Goal: Task Accomplishment & Management: Manage account settings

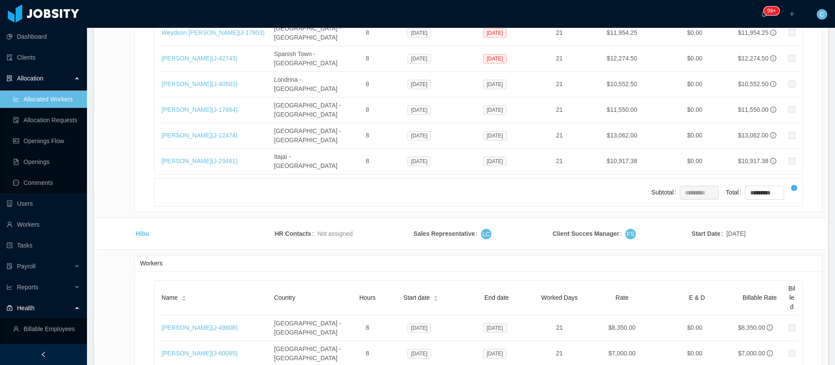
scroll to position [6115, 0]
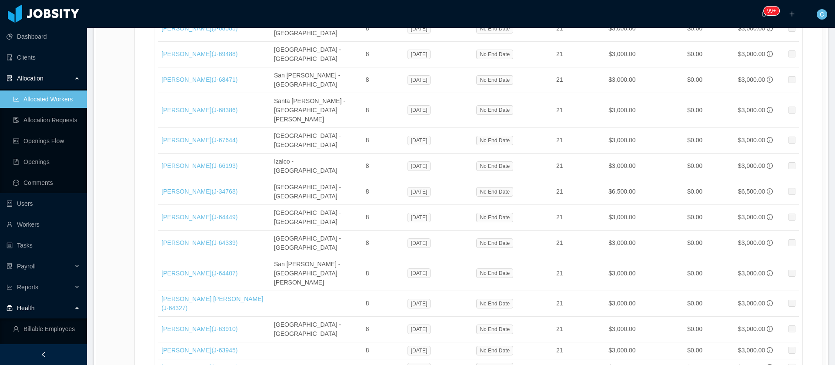
drag, startPoint x: 602, startPoint y: 185, endPoint x: 654, endPoint y: 175, distance: 52.3
drag, startPoint x: 804, startPoint y: 109, endPoint x: 608, endPoint y: 153, distance: 201.0
drag, startPoint x: 156, startPoint y: 184, endPoint x: 197, endPoint y: 188, distance: 41.6
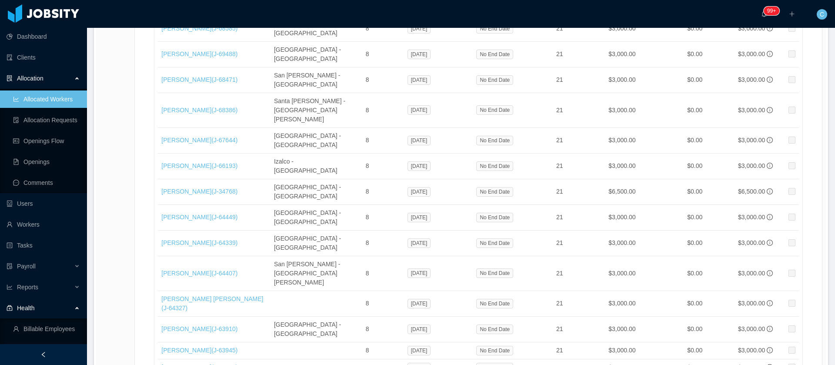
drag, startPoint x: 222, startPoint y: 188, endPoint x: 162, endPoint y: 182, distance: 60.8
copy link "Geraldo Lima (J- 32254 )"
drag, startPoint x: 160, startPoint y: 201, endPoint x: 197, endPoint y: 202, distance: 37.0
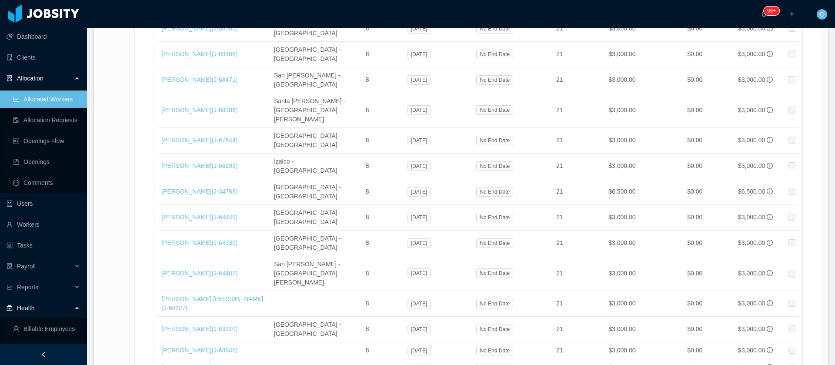
drag, startPoint x: 158, startPoint y: 203, endPoint x: 199, endPoint y: 204, distance: 40.5
copy link "[PERSON_NAME]"
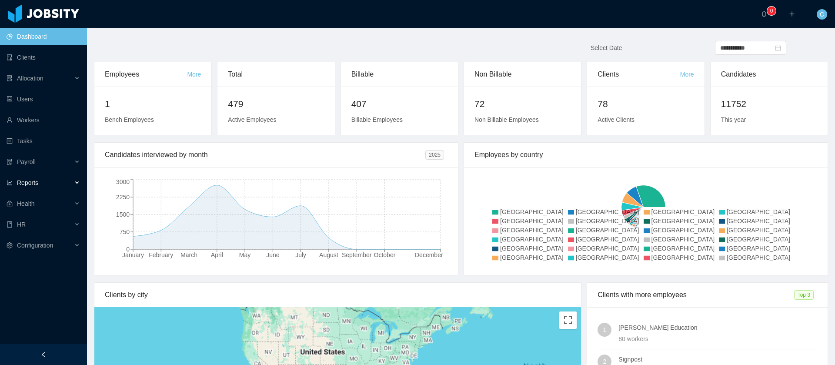
click at [37, 186] on span "Reports" at bounding box center [27, 182] width 21 height 7
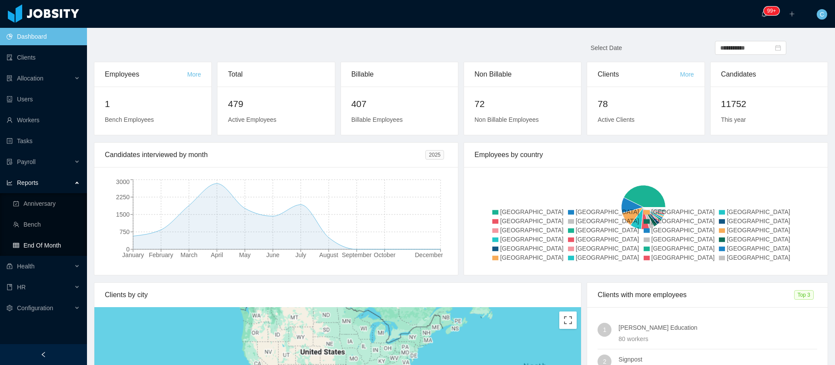
click at [55, 249] on link "End Of Month" at bounding box center [46, 245] width 67 height 17
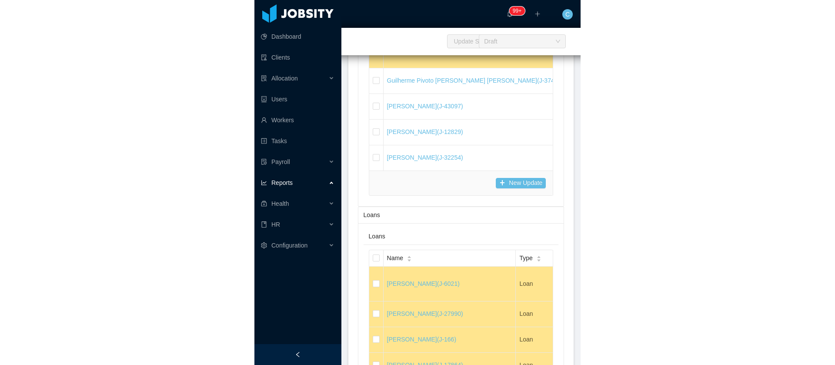
scroll to position [18999, 0]
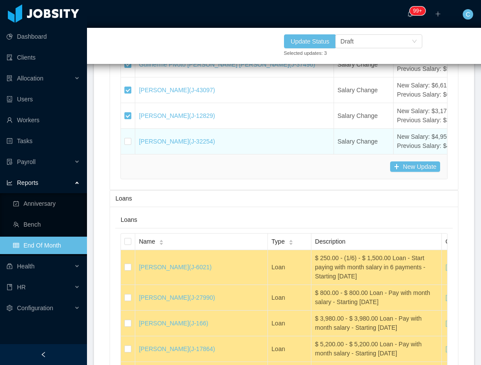
click at [125, 146] on label at bounding box center [127, 141] width 7 height 9
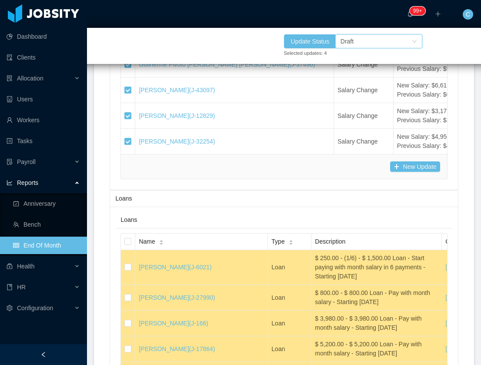
click at [372, 40] on div "Draft" at bounding box center [376, 41] width 71 height 13
click at [385, 72] on li "Confirmed" at bounding box center [378, 73] width 87 height 14
click at [321, 43] on button "Update Status" at bounding box center [310, 41] width 53 height 14
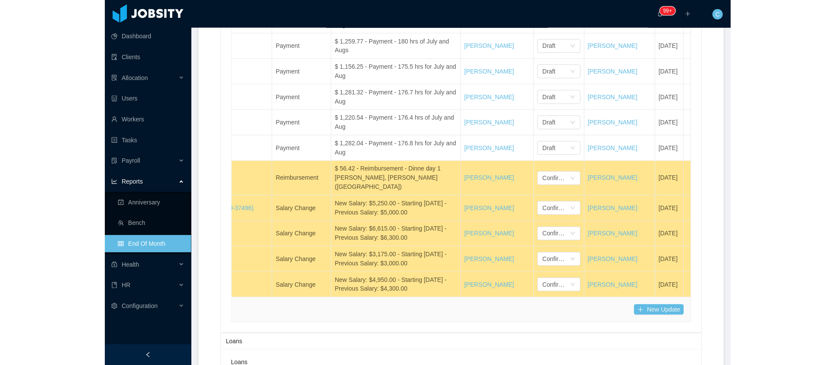
scroll to position [0, 188]
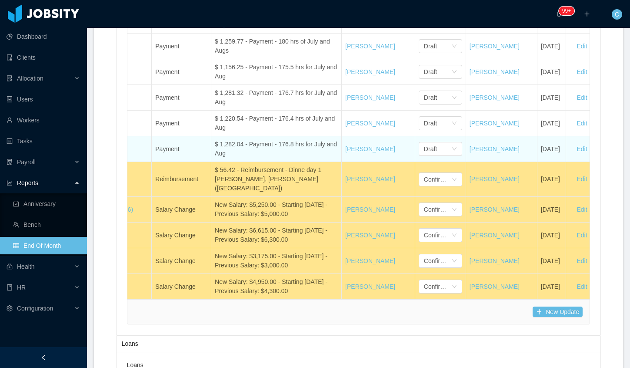
click at [602, 142] on button "Delete" at bounding box center [617, 149] width 31 height 14
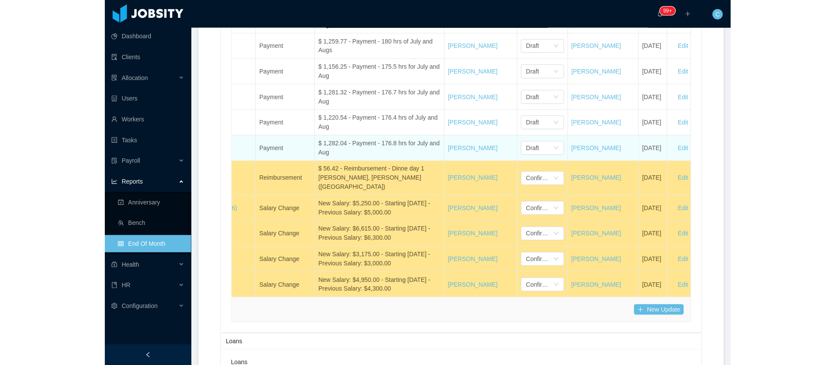
scroll to position [0, 1]
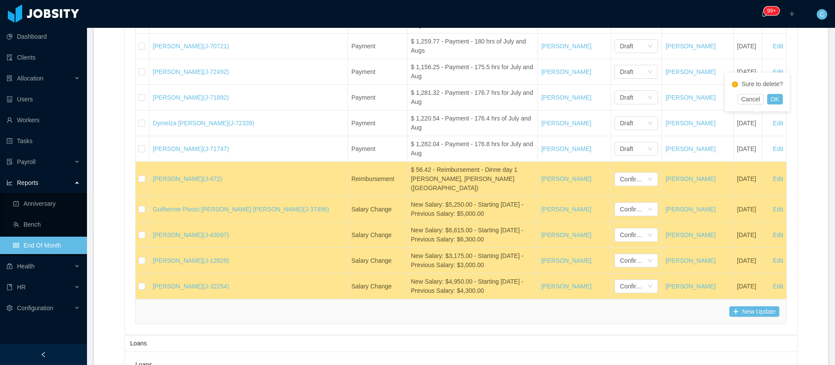
click at [535, 335] on div "Loans" at bounding box center [461, 343] width 662 height 16
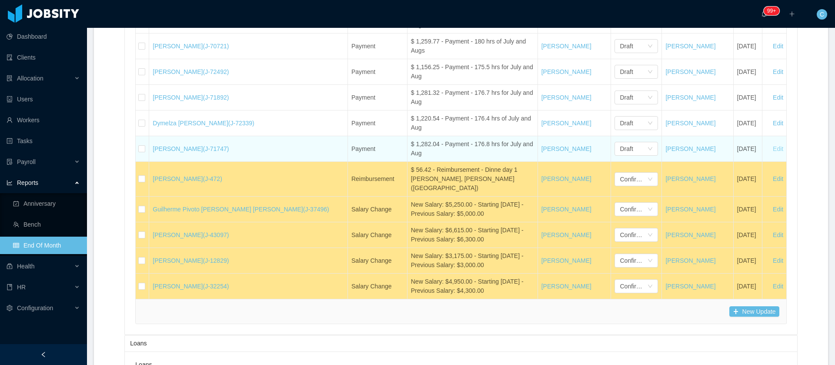
click at [766, 142] on button "Edit" at bounding box center [778, 149] width 24 height 14
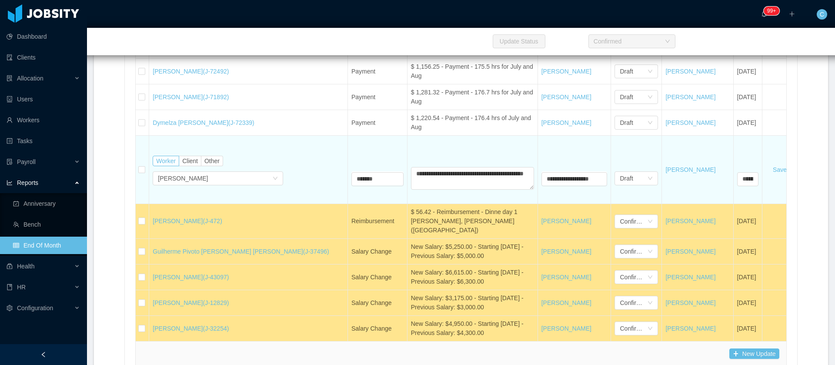
scroll to position [18898, 0]
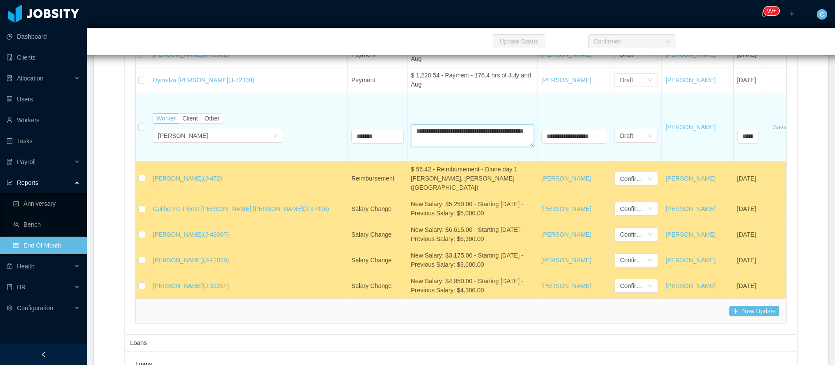
click at [438, 124] on textarea "**********" at bounding box center [472, 135] width 123 height 23
click at [431, 124] on textarea "**********" at bounding box center [472, 135] width 123 height 23
type textarea "**********"
click at [766, 120] on button "Save" at bounding box center [780, 127] width 28 height 14
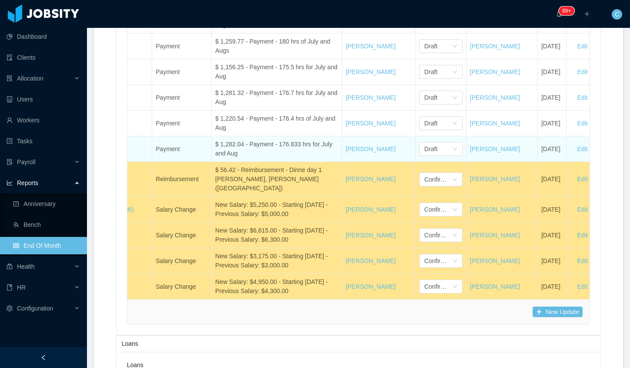
scroll to position [0, 188]
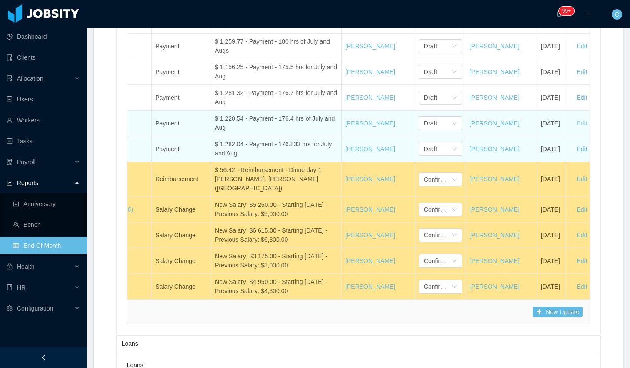
click at [570, 116] on button "Edit" at bounding box center [582, 123] width 24 height 14
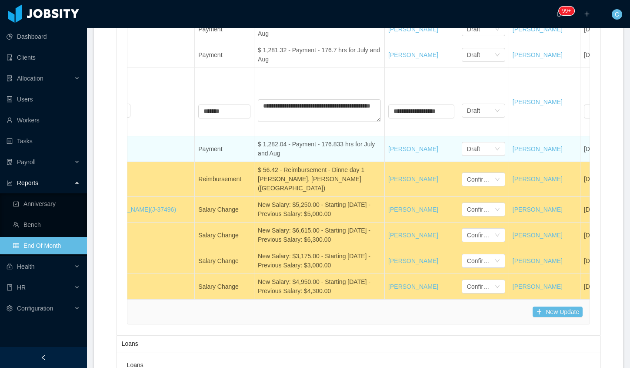
scroll to position [0, 143]
click at [469, 142] on div "Draft" at bounding box center [482, 148] width 27 height 13
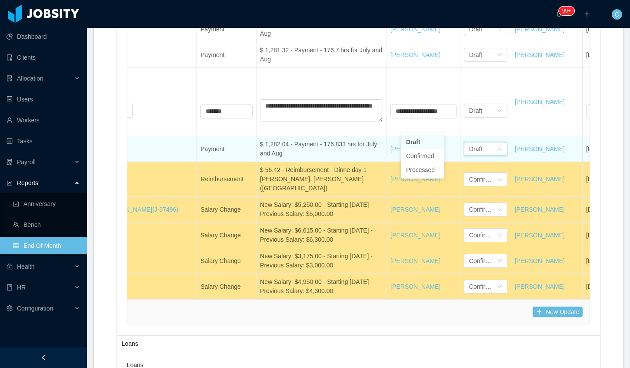
click at [469, 142] on div "Draft" at bounding box center [482, 148] width 27 height 13
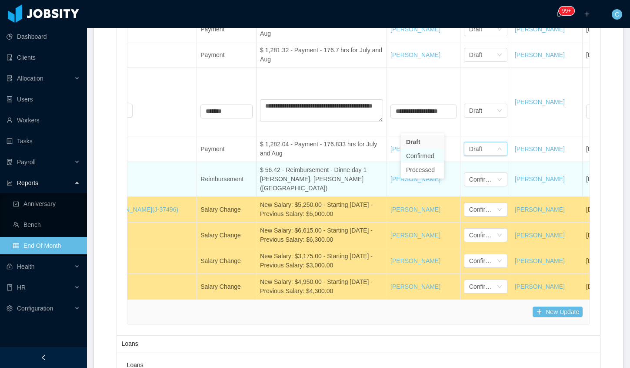
click at [425, 157] on li "Confirmed" at bounding box center [422, 156] width 43 height 14
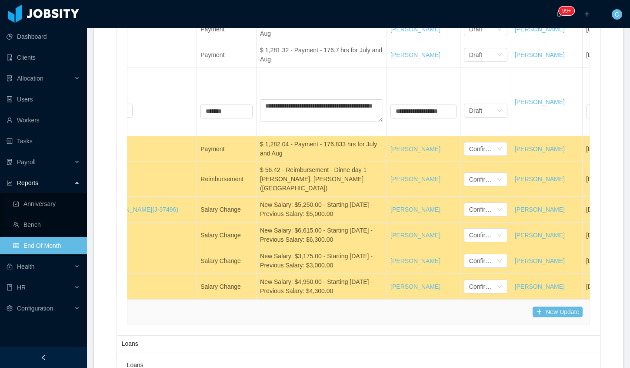
scroll to position [0, 260]
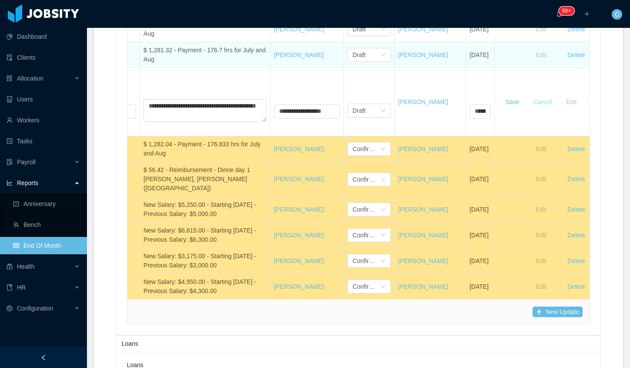
click at [526, 95] on button "Cancel" at bounding box center [542, 102] width 33 height 14
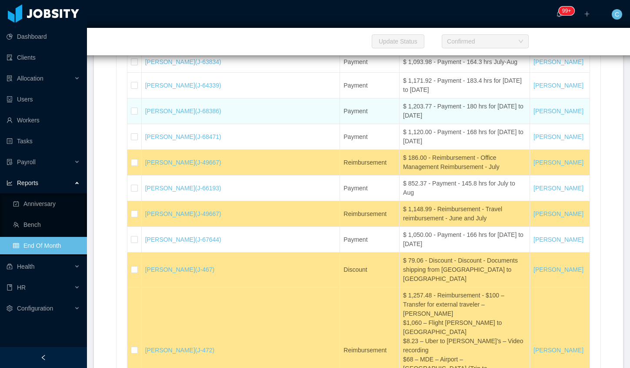
scroll to position [18268, 0]
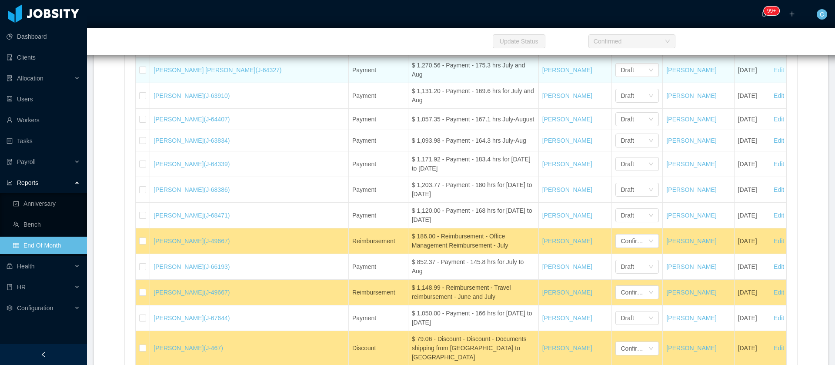
click at [767, 77] on button "Edit" at bounding box center [779, 70] width 24 height 14
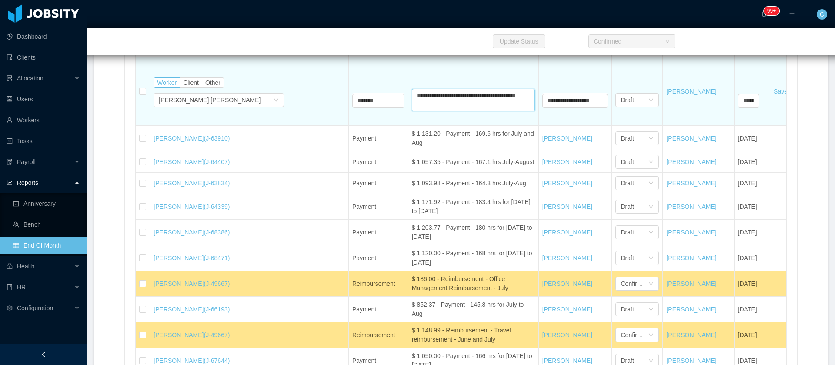
click at [431, 111] on textarea "**********" at bounding box center [473, 100] width 123 height 23
type textarea "**********"
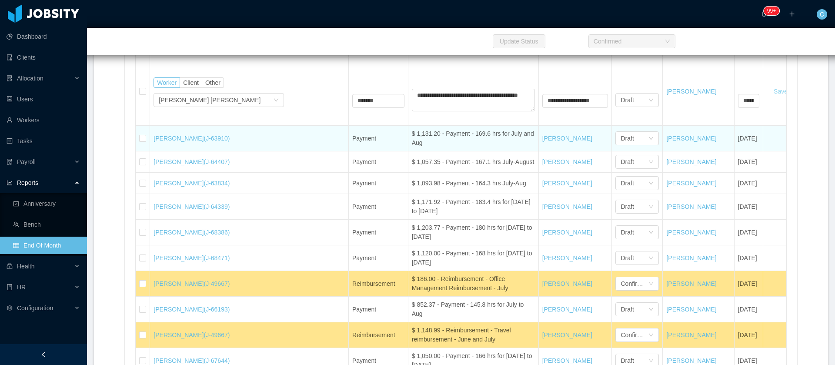
click at [767, 98] on button "Save" at bounding box center [781, 91] width 28 height 14
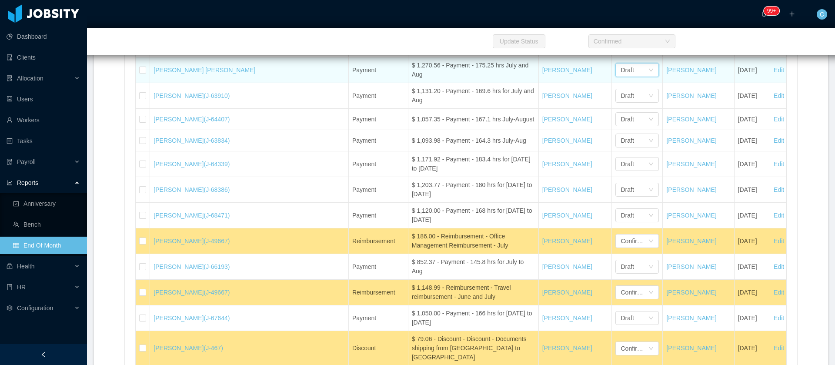
click at [621, 77] on div "Draft" at bounding box center [634, 70] width 27 height 13
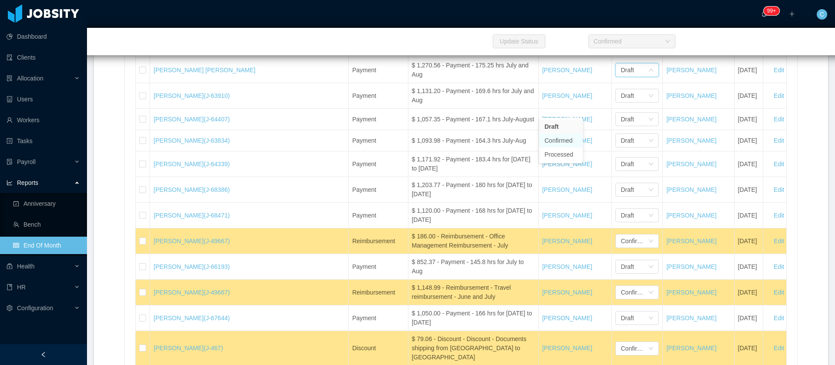
click at [565, 140] on li "Confirmed" at bounding box center [560, 141] width 43 height 14
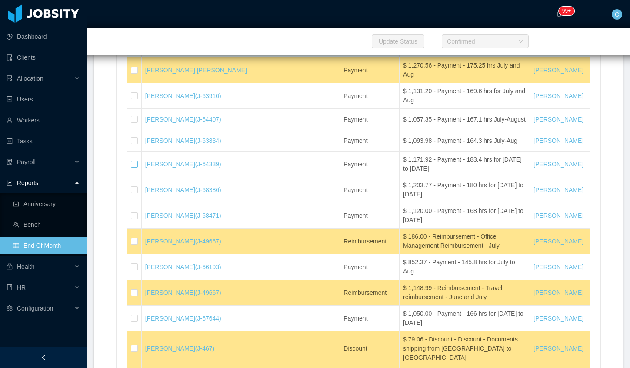
scroll to position [18137, 0]
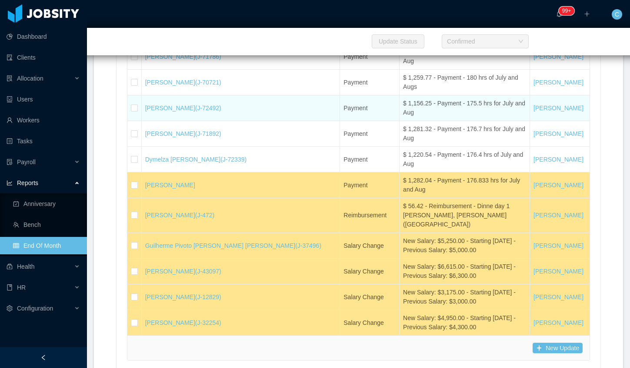
scroll to position [18790, 0]
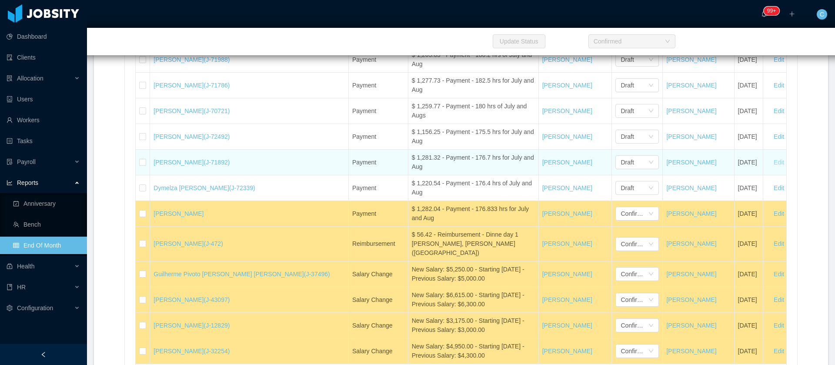
click at [767, 155] on button "Edit" at bounding box center [779, 162] width 24 height 14
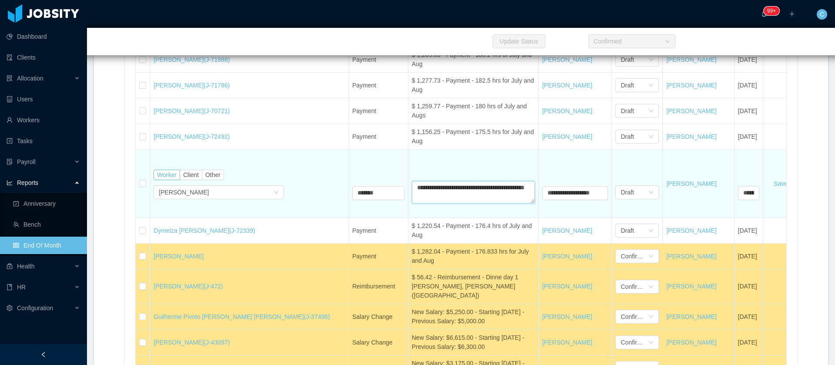
click at [432, 181] on textarea "**********" at bounding box center [473, 192] width 123 height 23
type textarea "**********"
click at [767, 177] on button "Save" at bounding box center [781, 184] width 28 height 14
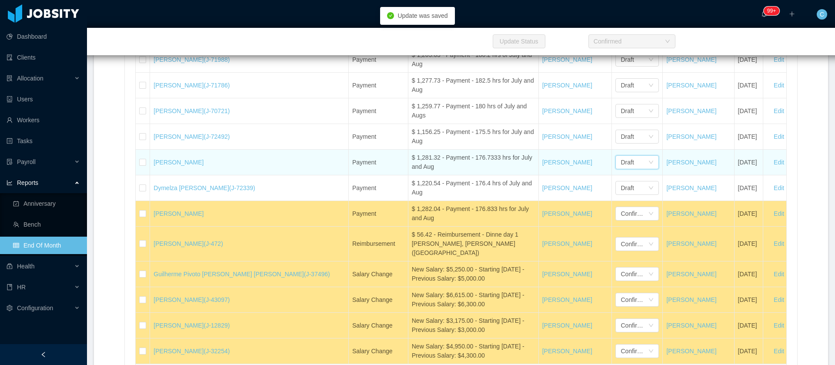
click at [621, 156] on div "Draft" at bounding box center [634, 162] width 27 height 13
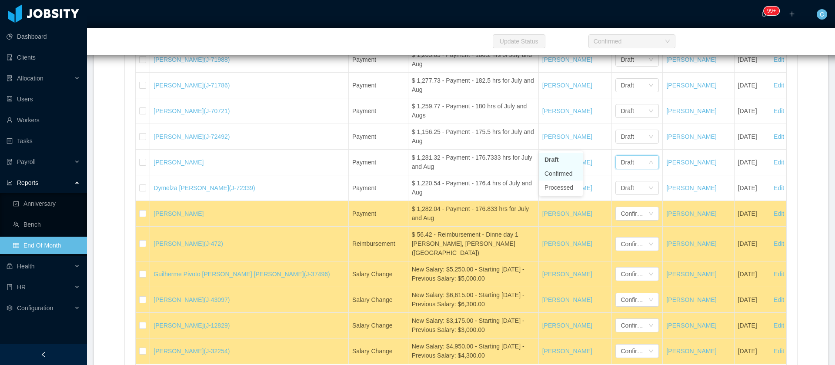
click at [565, 174] on li "Confirmed" at bounding box center [560, 174] width 43 height 14
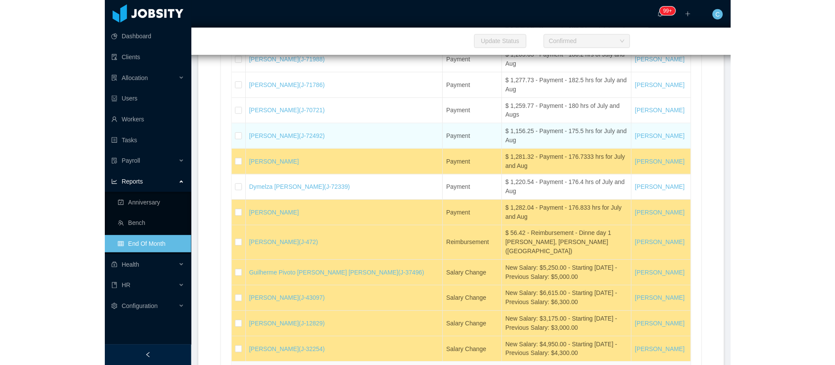
scroll to position [18724, 0]
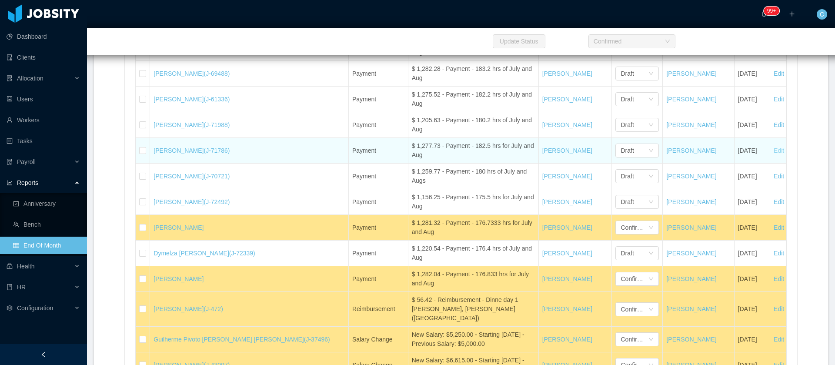
click at [767, 144] on button "Edit" at bounding box center [779, 151] width 24 height 14
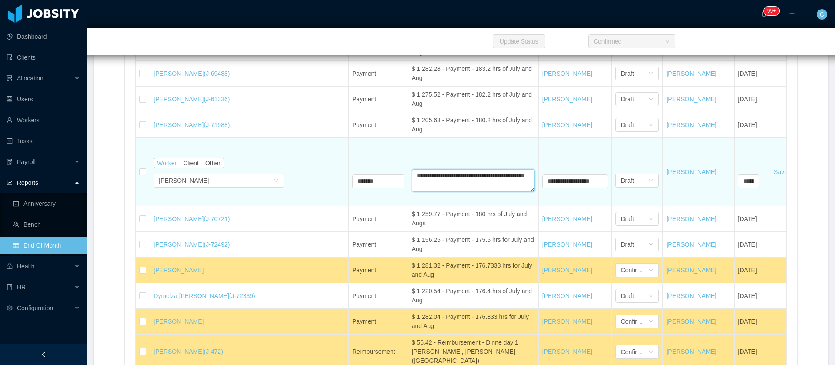
drag, startPoint x: 429, startPoint y: 156, endPoint x: 444, endPoint y: 167, distance: 18.6
click at [430, 169] on textarea "**********" at bounding box center [473, 180] width 123 height 23
type textarea "**********"
click at [621, 174] on div "Draft" at bounding box center [634, 180] width 27 height 13
click at [584, 190] on li "Confirmed" at bounding box center [573, 192] width 43 height 14
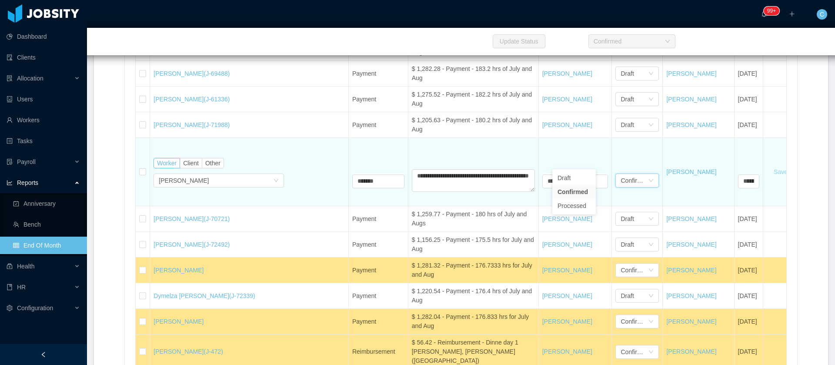
click at [767, 165] on button "Save" at bounding box center [781, 172] width 28 height 14
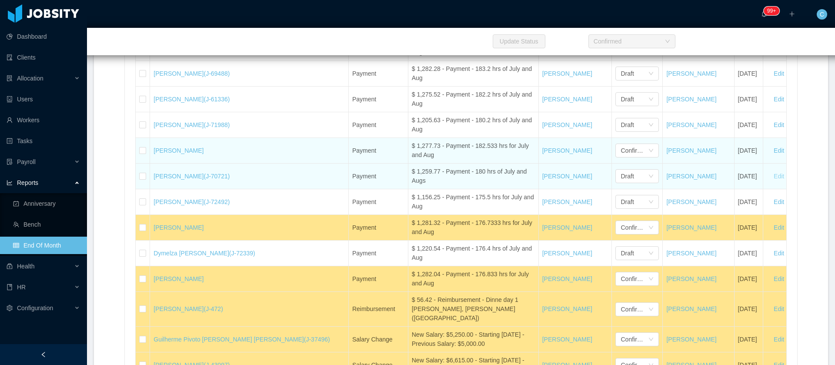
click at [767, 169] on button "Edit" at bounding box center [779, 176] width 24 height 14
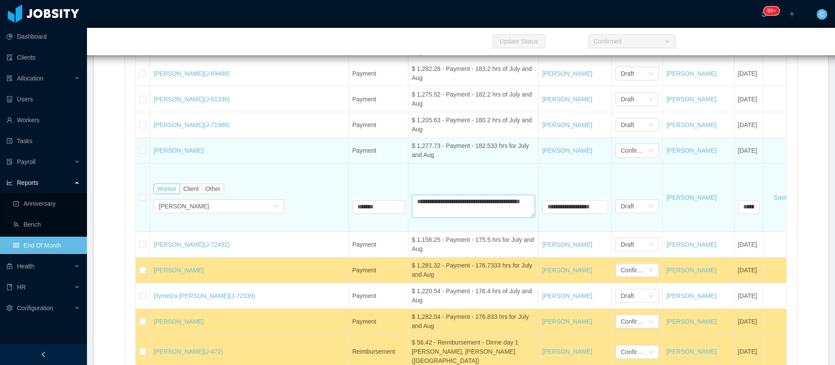
click at [422, 195] on textarea "**********" at bounding box center [473, 206] width 123 height 23
paste textarea "***"
type textarea "**********"
click at [621, 200] on div "Draft" at bounding box center [627, 206] width 13 height 13
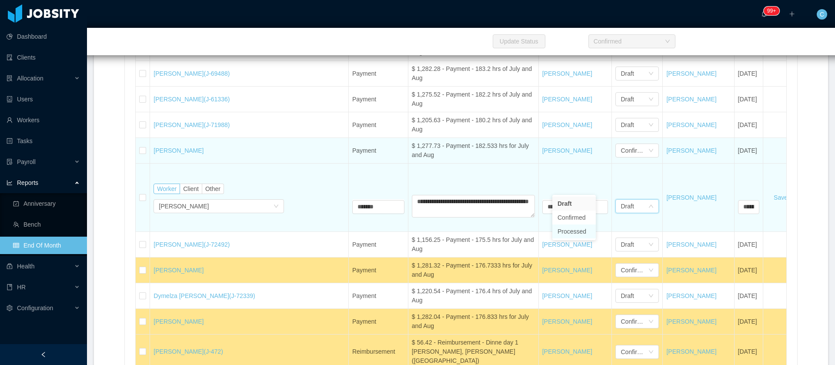
click at [570, 219] on li "Confirmed" at bounding box center [573, 218] width 43 height 14
click at [767, 191] on button "Save" at bounding box center [781, 198] width 28 height 14
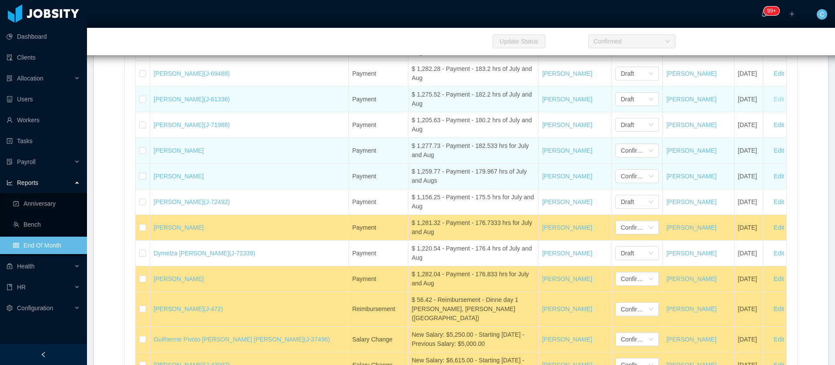
click at [767, 92] on button "Edit" at bounding box center [779, 99] width 24 height 14
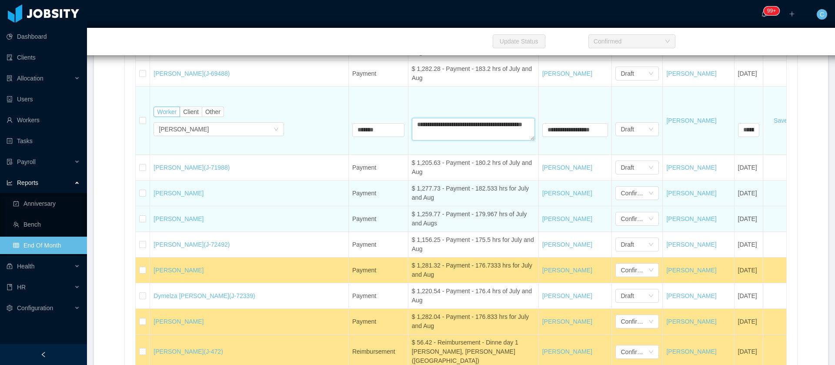
click at [430, 118] on textarea "**********" at bounding box center [473, 129] width 123 height 23
type textarea "**********"
click at [621, 123] on div "Draft" at bounding box center [634, 129] width 27 height 13
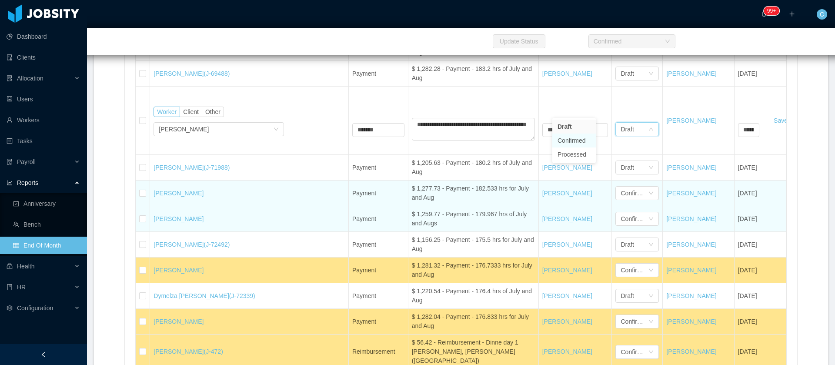
click at [581, 140] on li "Confirmed" at bounding box center [573, 141] width 43 height 14
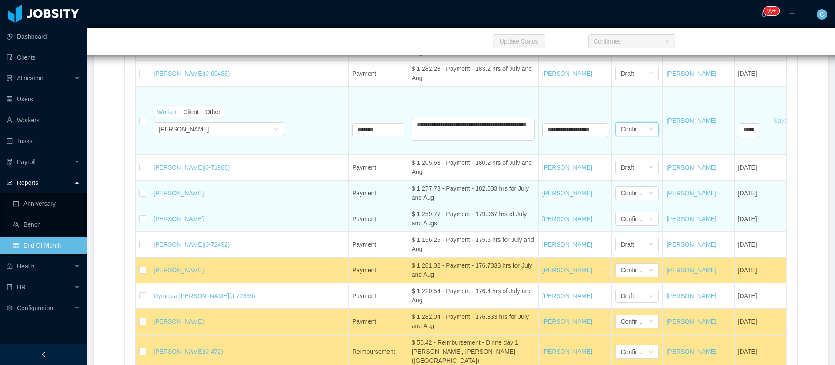
click at [767, 114] on button "Save" at bounding box center [781, 121] width 28 height 14
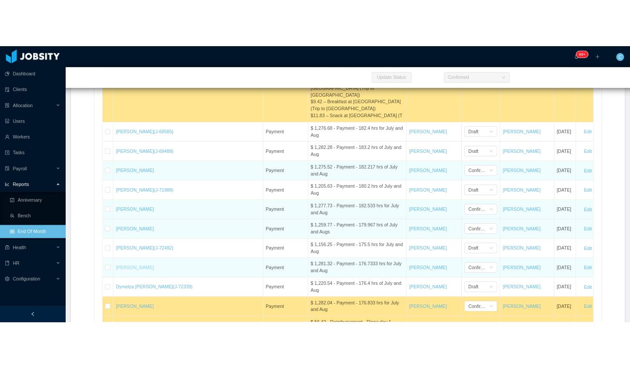
scroll to position [18594, 0]
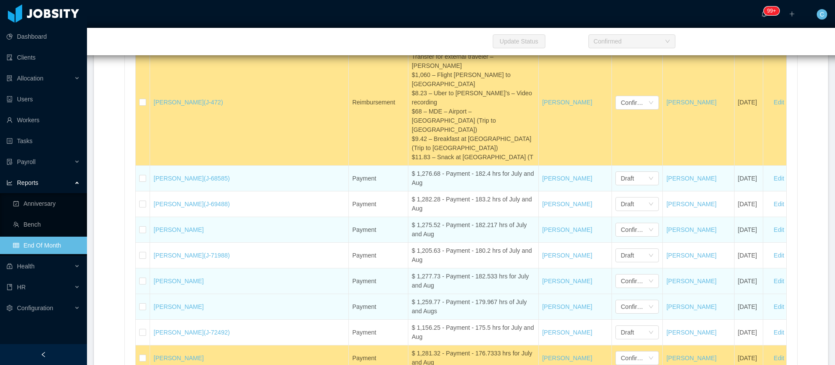
click at [349, 167] on td "Payment" at bounding box center [379, 179] width 60 height 26
click at [767, 171] on button "Edit" at bounding box center [779, 178] width 24 height 14
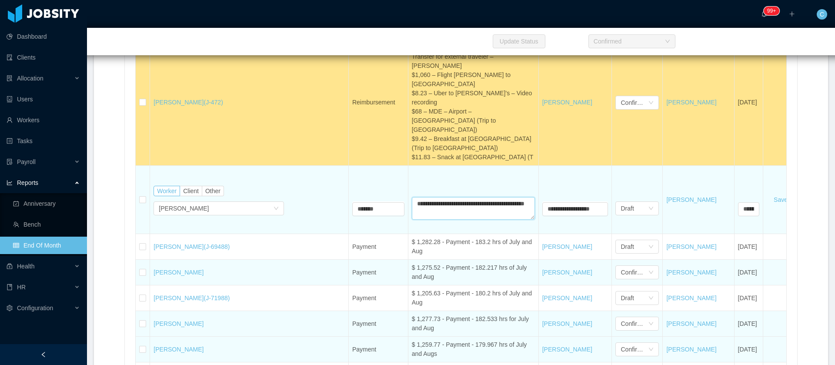
click at [429, 197] on textarea "**********" at bounding box center [473, 208] width 123 height 23
type textarea "**********"
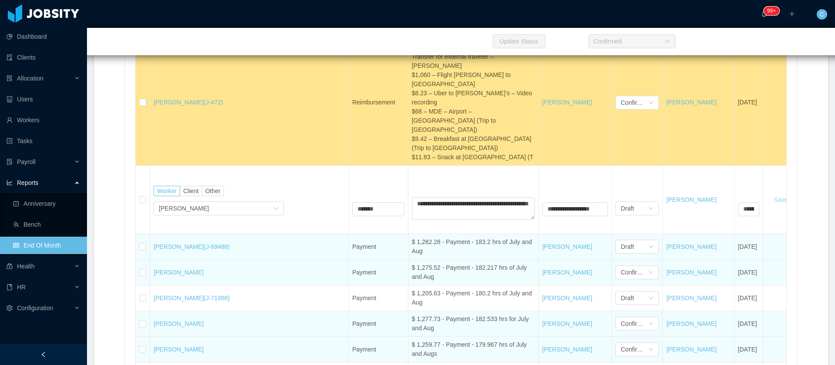
click at [767, 193] on button "Save" at bounding box center [781, 200] width 28 height 14
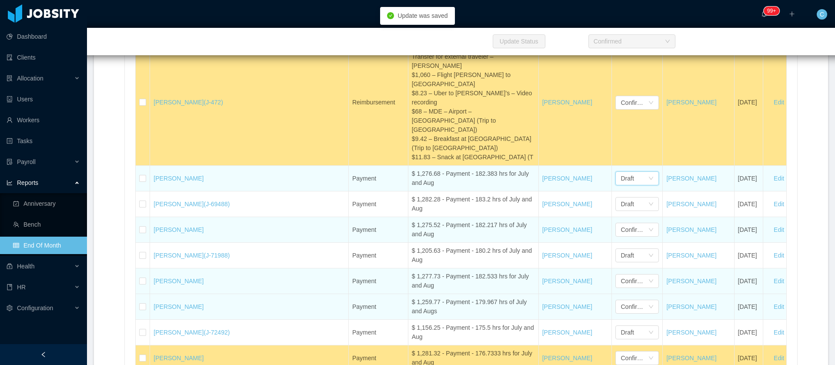
click at [621, 172] on div "Draft" at bounding box center [634, 178] width 27 height 13
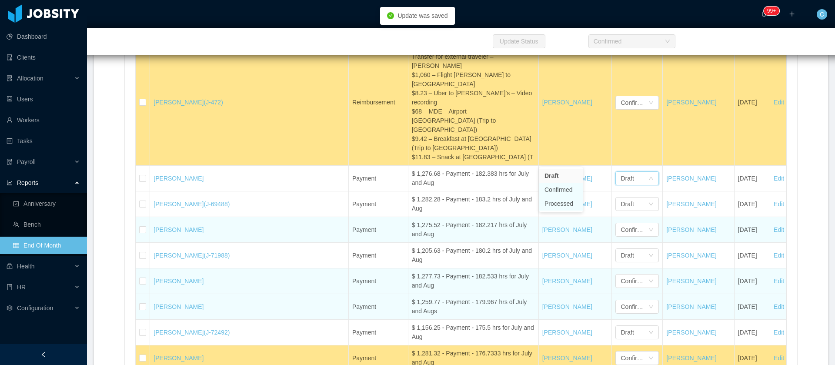
click at [552, 191] on li "Confirmed" at bounding box center [560, 190] width 43 height 14
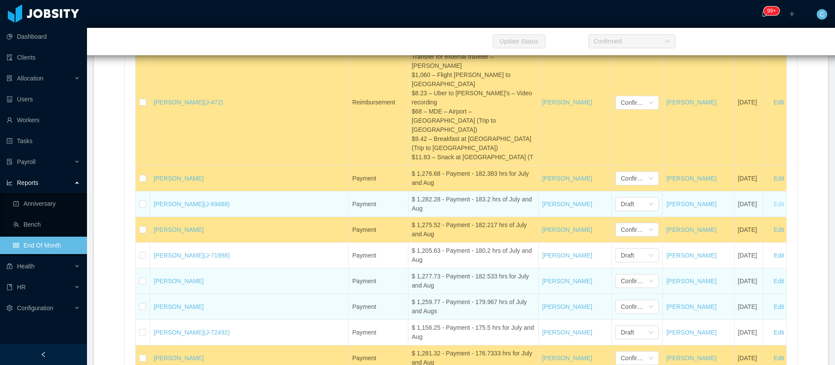
click at [767, 197] on button "Edit" at bounding box center [779, 204] width 24 height 14
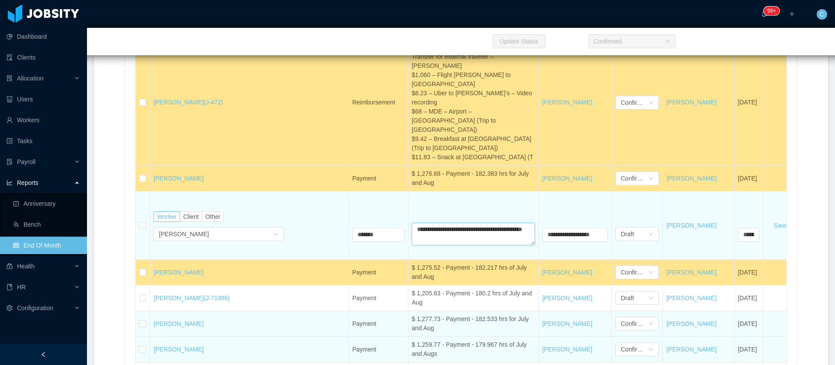
click at [431, 223] on textarea "**********" at bounding box center [473, 234] width 123 height 23
type textarea "**********"
click at [621, 227] on div "Draft" at bounding box center [634, 233] width 27 height 13
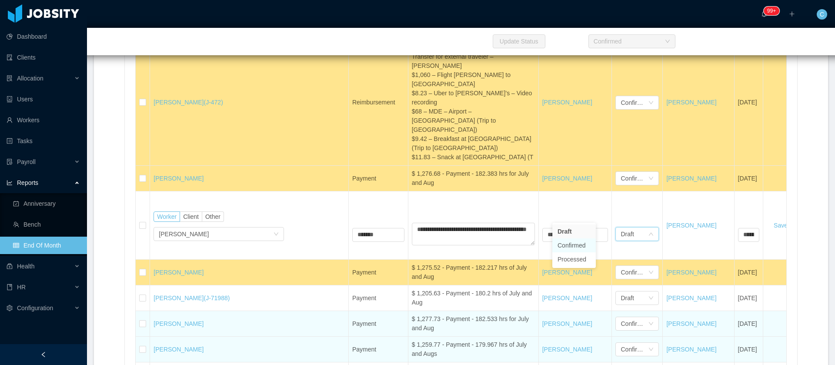
click at [577, 244] on li "Confirmed" at bounding box center [573, 245] width 43 height 14
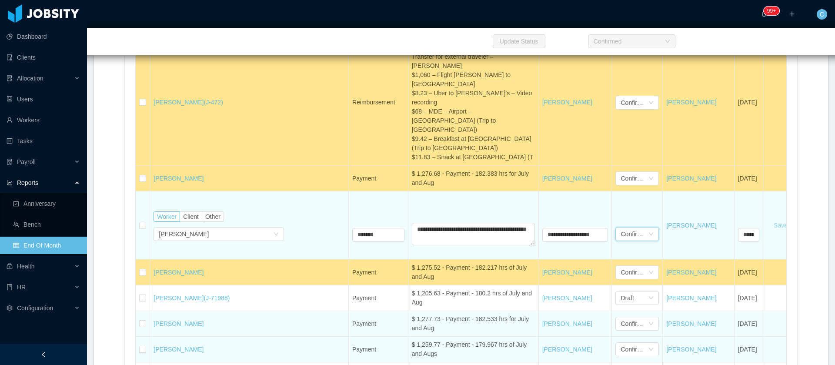
click at [767, 218] on button "Save" at bounding box center [781, 225] width 28 height 14
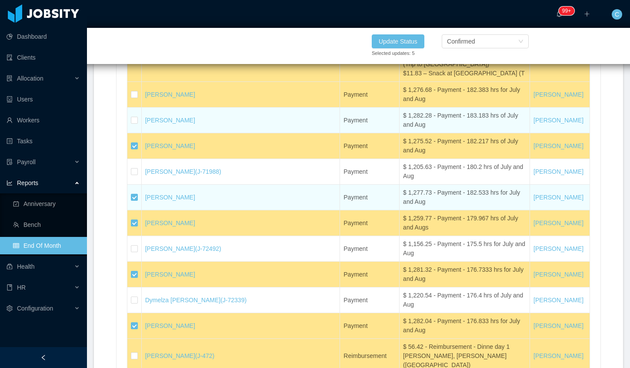
scroll to position [18659, 0]
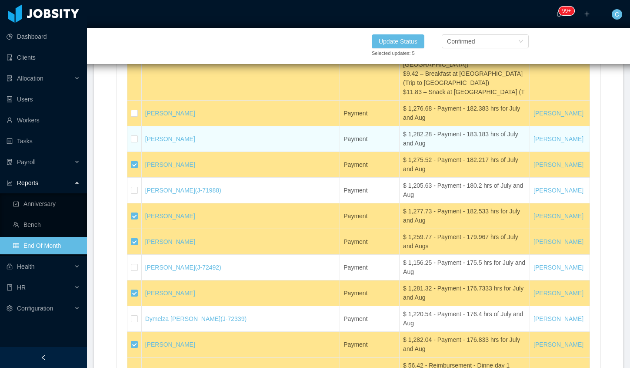
click at [137, 126] on td at bounding box center [134, 139] width 14 height 26
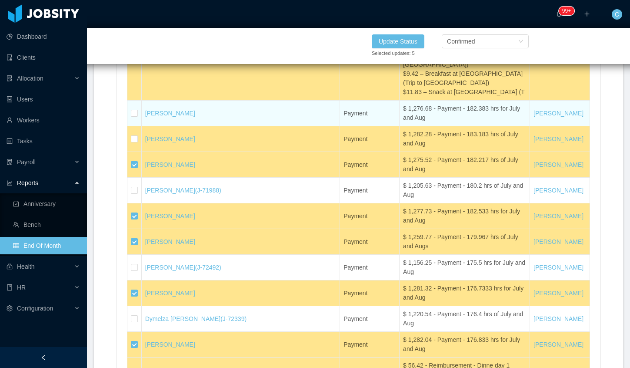
click at [137, 100] on td at bounding box center [134, 113] width 14 height 26
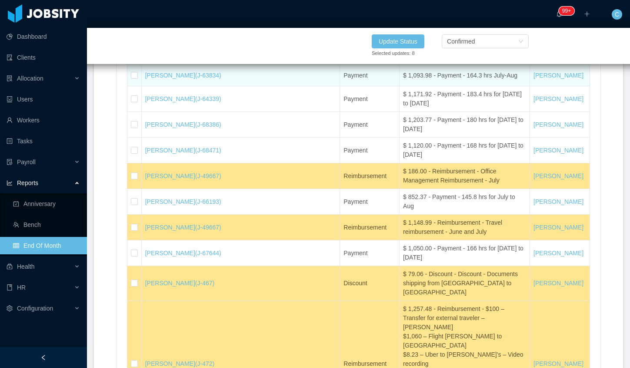
scroll to position [18202, 0]
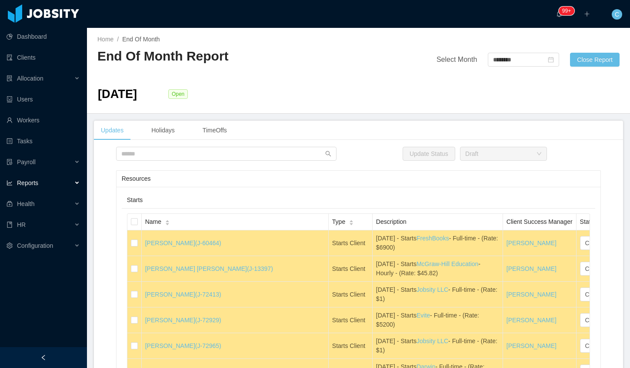
click at [451, 113] on div "Home / End Of Month / End Of Month Report Select Month ******** Close Report [D…" at bounding box center [358, 71] width 543 height 86
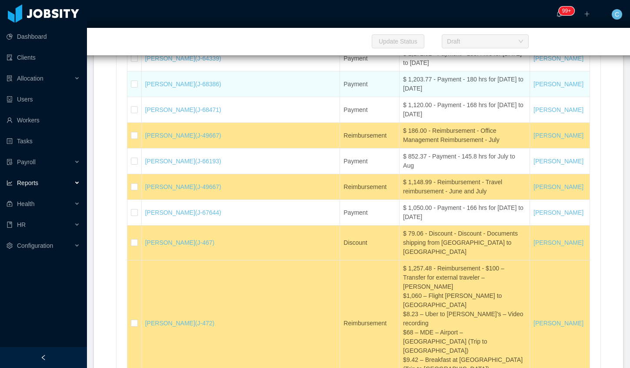
scroll to position [18424, 0]
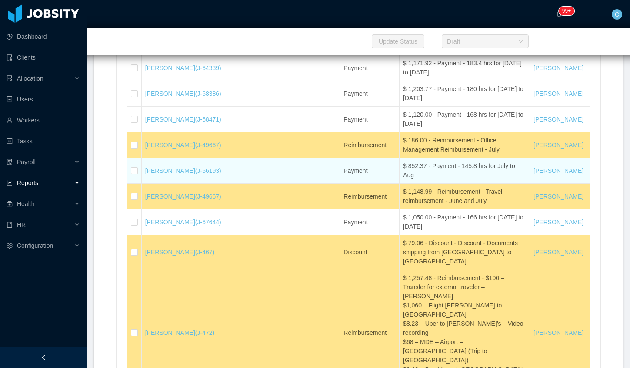
click at [403, 180] on div "$ 852.37 - Payment - 145.8 hrs for July to Aug" at bounding box center [464, 170] width 123 height 18
copy div "$ 852.37 - Payment - 145.8 hrs for July to Aug"
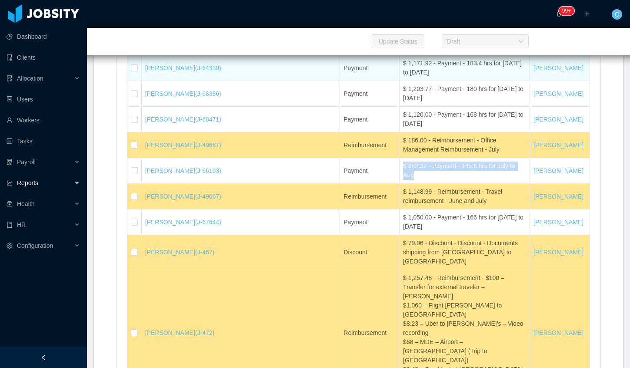
drag, startPoint x: 358, startPoint y: 112, endPoint x: 326, endPoint y: 101, distance: 34.1
click at [400, 81] on td "$ 1,171.92 - Payment - 183.4 hrs for [DATE] to [DATE]" at bounding box center [465, 68] width 130 height 26
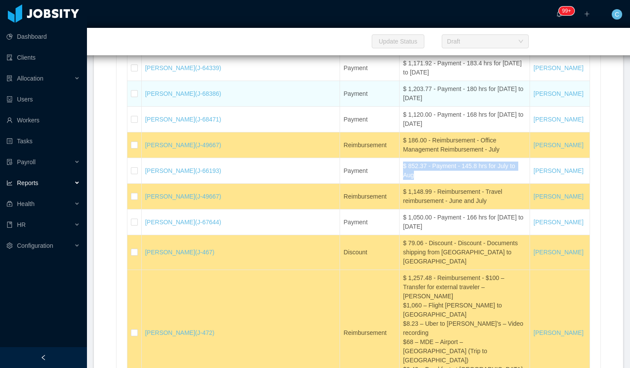
drag, startPoint x: 367, startPoint y: 141, endPoint x: 328, endPoint y: 128, distance: 40.4
click at [403, 103] on div "$ 1,203.77 - Payment - 180 hrs for [DATE] to [DATE]" at bounding box center [464, 93] width 123 height 18
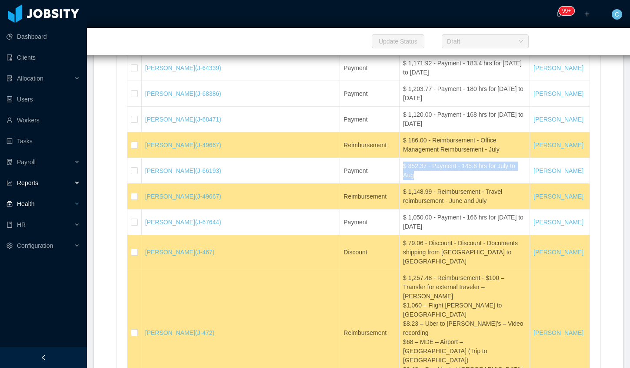
copy div "$ 1,203.77 - Payment - 180 hrs for [DATE] to [DATE]"
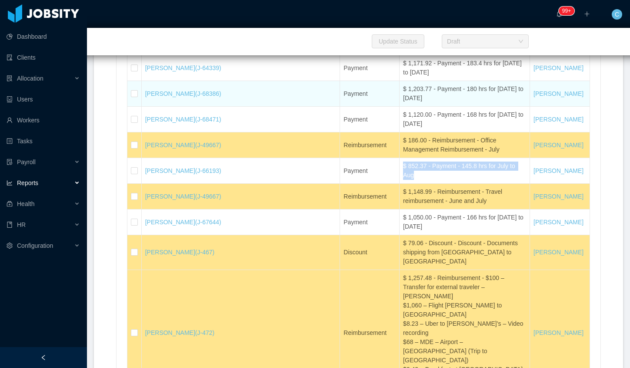
scroll to position [18359, 0]
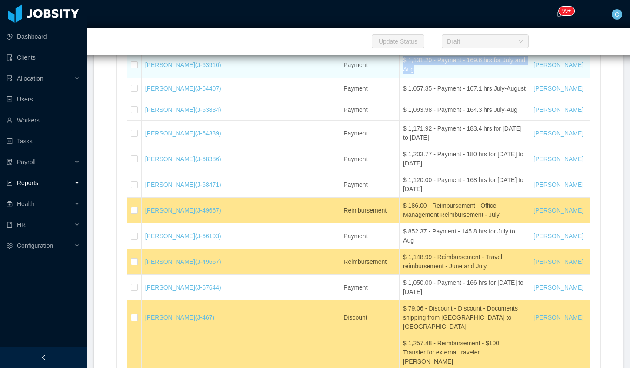
drag, startPoint x: 322, startPoint y: 106, endPoint x: 317, endPoint y: 102, distance: 6.6
click at [317, 78] on tr "Kelly Acosta (J-63910) Payment $ 1,131.20 - Payment - 169.6 hrs for July and Au…" at bounding box center [476, 65] width 698 height 26
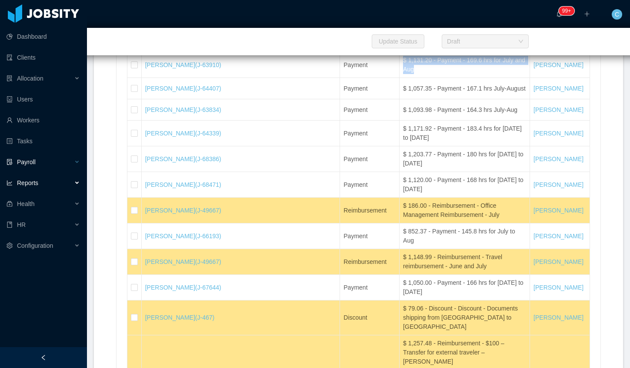
copy tr "$ 1,131.20 - Payment - 169.6 hrs for July and Aug"
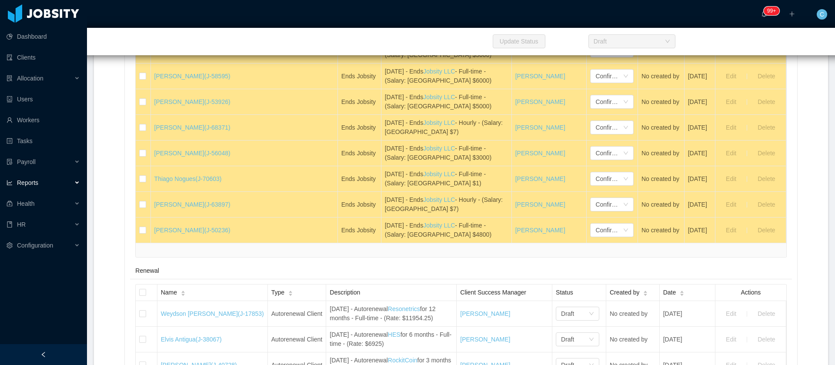
scroll to position [18178, 0]
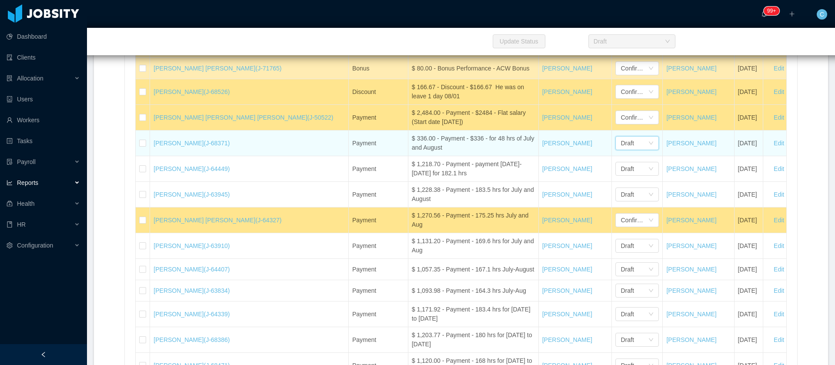
click at [621, 150] on div "Draft" at bounding box center [634, 143] width 27 height 13
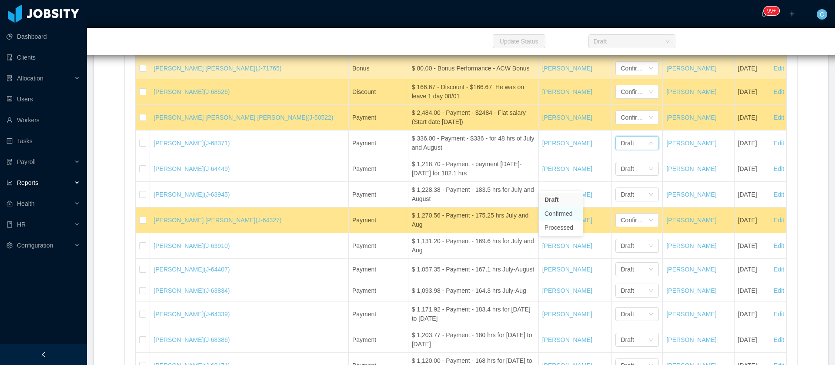
click at [558, 213] on li "Confirmed" at bounding box center [560, 214] width 43 height 14
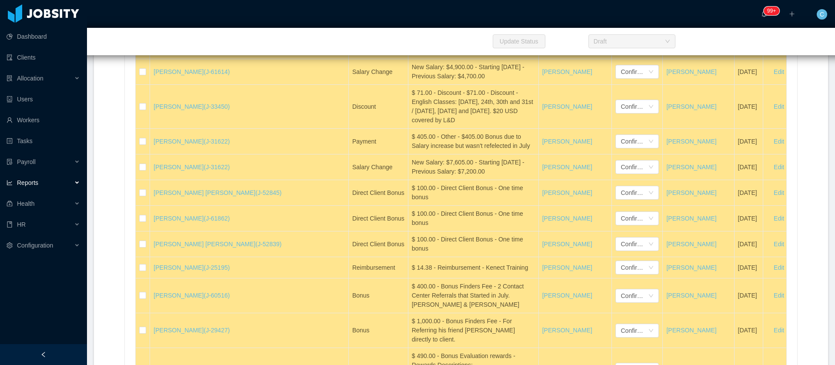
scroll to position [18080, 0]
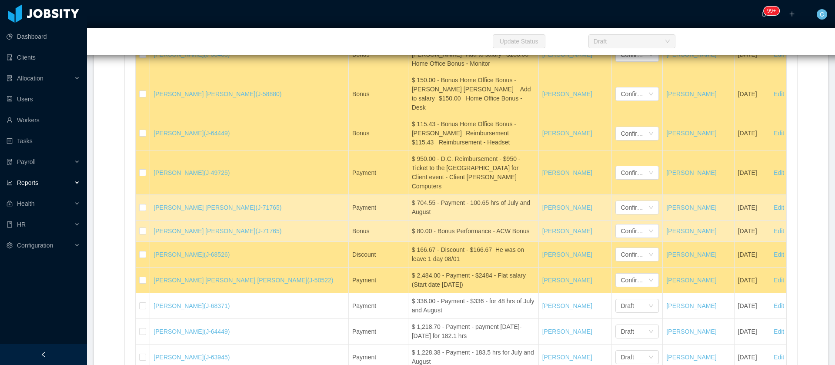
scroll to position [18204, 0]
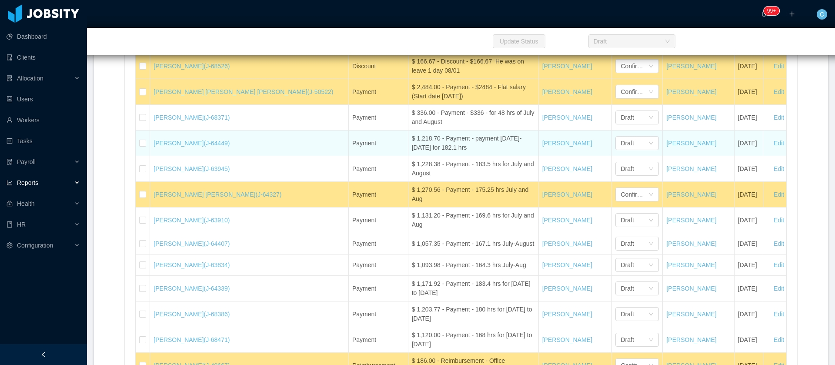
drag, startPoint x: 389, startPoint y: 190, endPoint x: 333, endPoint y: 177, distance: 58.0
click at [408, 156] on td "$ 1,218.70 - Payment - payment [DATE]- [DATE] for 182.1 hrs" at bounding box center [473, 143] width 130 height 26
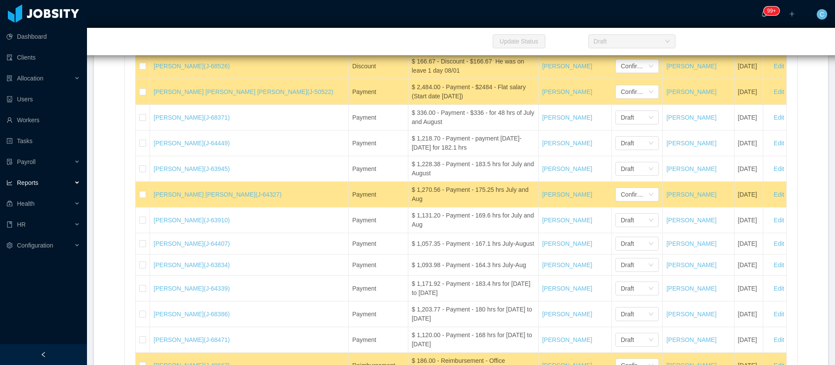
copy div "$ 1,218.70 - Payment - payment [DATE]- [DATE] for 182.1 hrs"
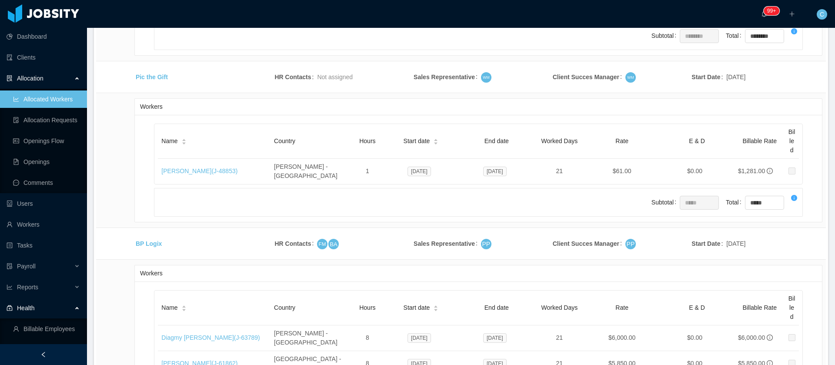
scroll to position [17242, 0]
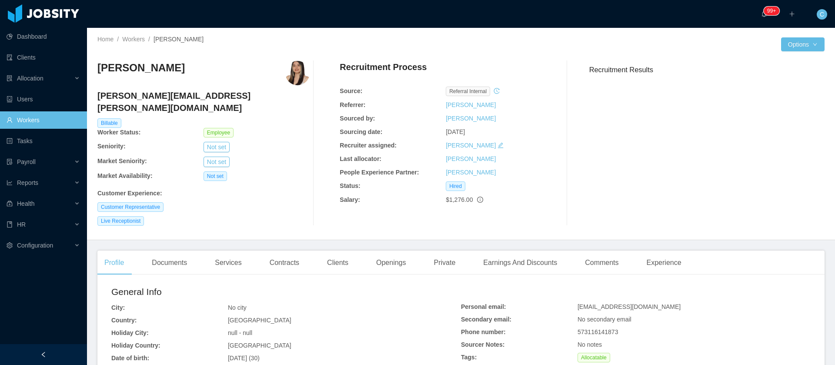
click at [271, 253] on div "Contracts" at bounding box center [284, 263] width 43 height 24
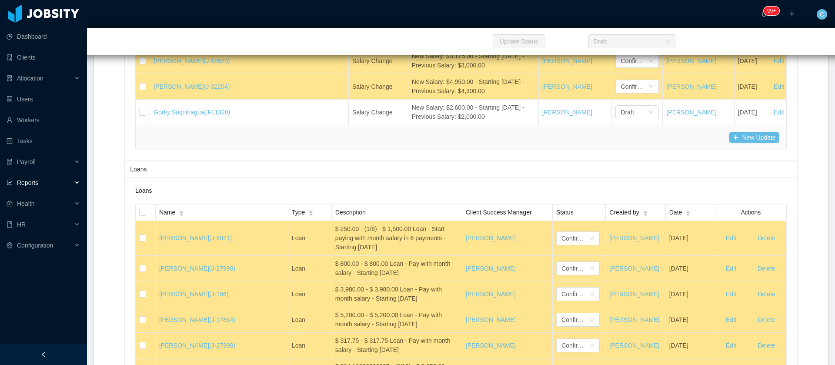
scroll to position [19098, 0]
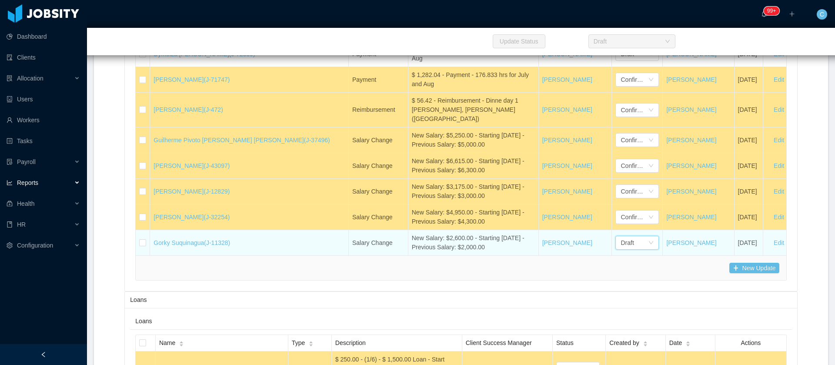
click at [621, 236] on div "Draft" at bounding box center [634, 242] width 27 height 13
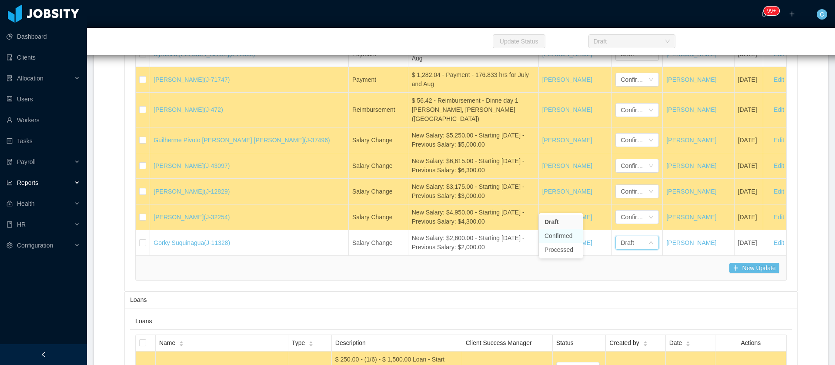
click at [559, 235] on li "Confirmed" at bounding box center [560, 236] width 43 height 14
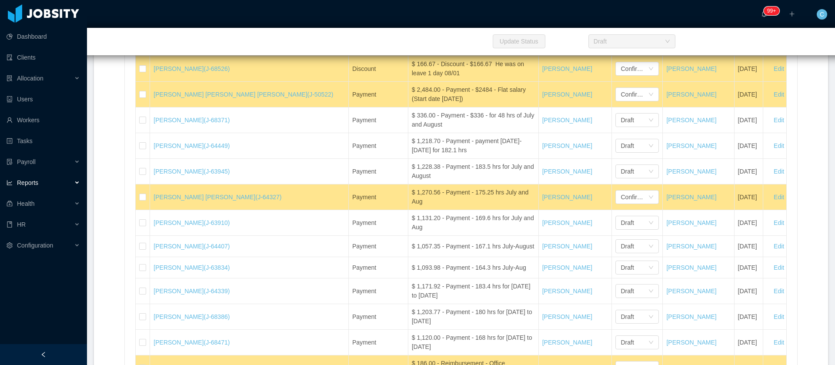
scroll to position [18249, 0]
